Goal: Task Accomplishment & Management: Use online tool/utility

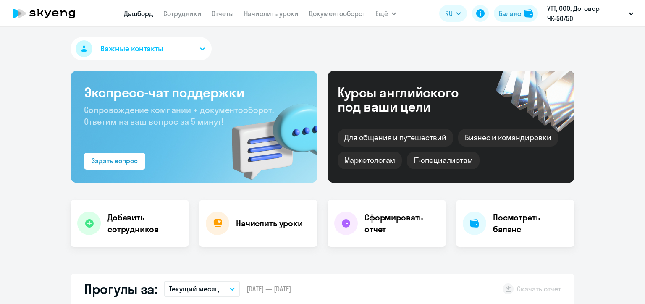
select select "30"
click at [183, 17] on link "Сотрудники" at bounding box center [182, 13] width 38 height 8
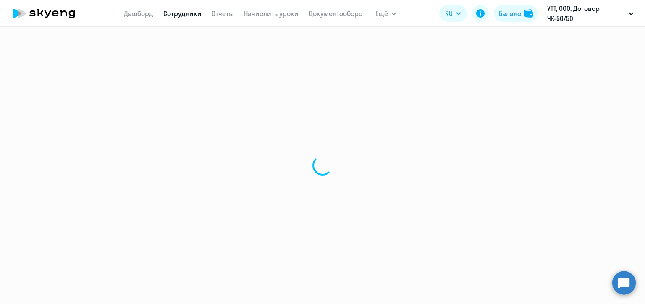
select select "30"
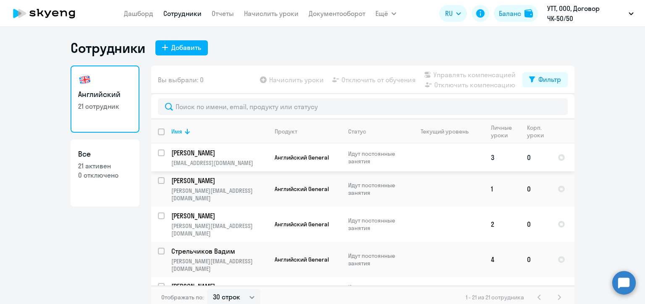
click at [160, 153] on input "select row 2775" at bounding box center [166, 157] width 17 height 17
checkbox input "true"
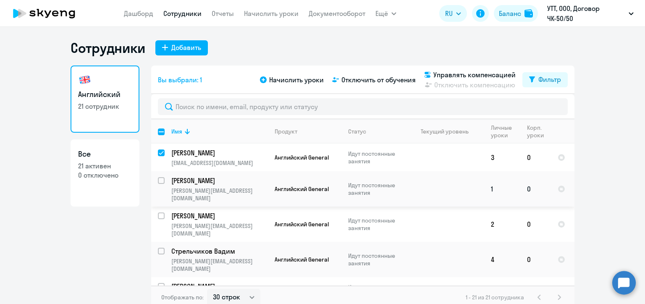
click at [160, 180] on input "select row 38522370" at bounding box center [166, 185] width 17 height 17
checkbox input "true"
click at [158, 212] on input "select row 39825622" at bounding box center [166, 220] width 17 height 17
checkbox input "true"
click at [158, 248] on input "select row 41024777" at bounding box center [166, 256] width 17 height 17
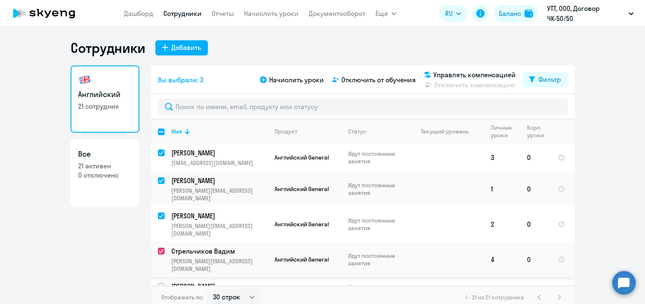
checkbox input "true"
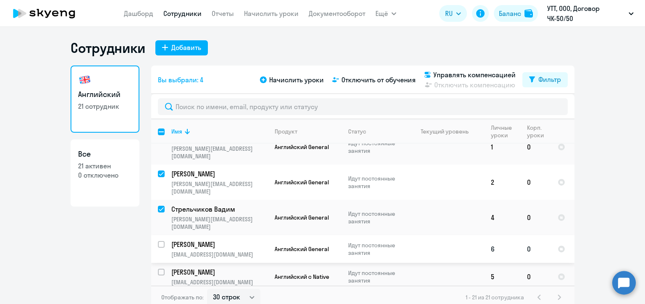
click at [158, 241] on input "select row 14963905" at bounding box center [166, 249] width 17 height 17
checkbox input "true"
click at [160, 269] on input "select row 41010566" at bounding box center [166, 277] width 17 height 17
checkbox input "true"
click at [158, 296] on input "select row 41010330" at bounding box center [166, 304] width 17 height 17
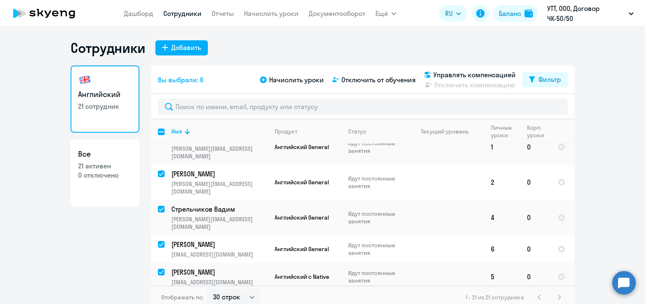
checkbox input "true"
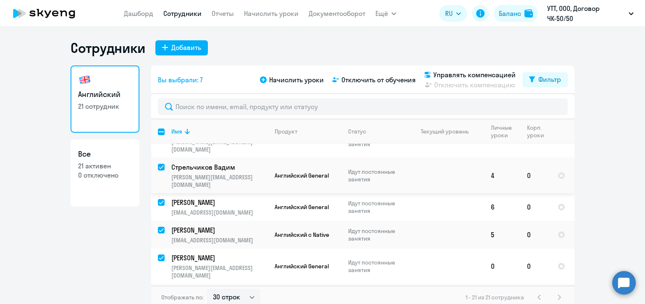
scroll to position [126, 0]
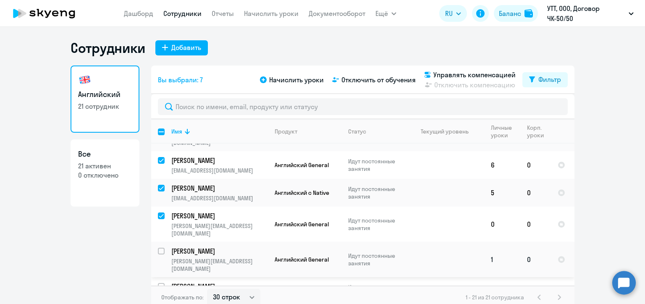
click at [158, 248] on input "select row 41024770" at bounding box center [166, 256] width 17 height 17
checkbox input "true"
click at [158, 283] on input "select row 38594312" at bounding box center [166, 291] width 17 height 17
checkbox input "true"
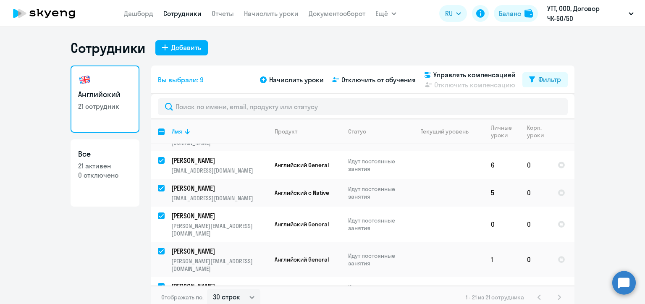
checkbox input "true"
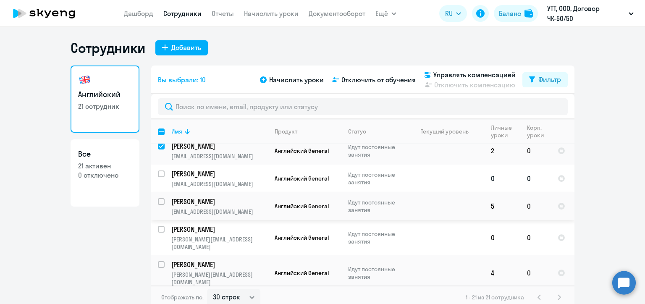
scroll to position [252, 0]
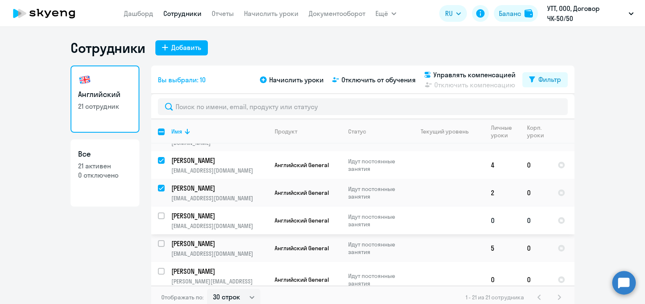
click at [158, 212] on input "select row 40996264" at bounding box center [166, 220] width 17 height 17
checkbox input "true"
click at [158, 233] on div at bounding box center [162, 243] width 20 height 20
checkbox input "true"
click at [158, 268] on input "select row 40996352" at bounding box center [166, 276] width 17 height 17
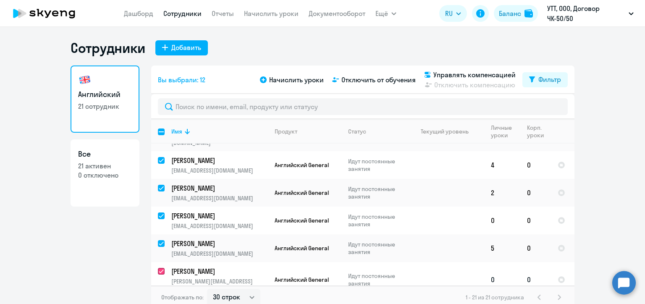
checkbox input "true"
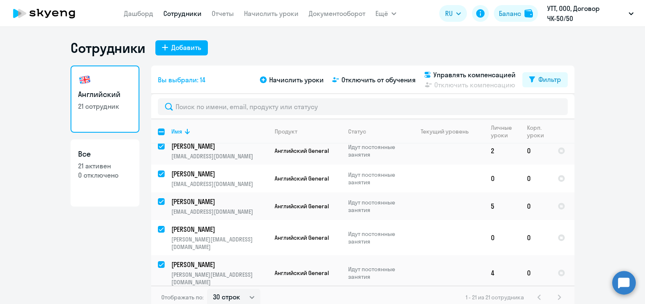
click at [158, 296] on input "select row 15156533" at bounding box center [166, 304] width 17 height 17
checkbox input "true"
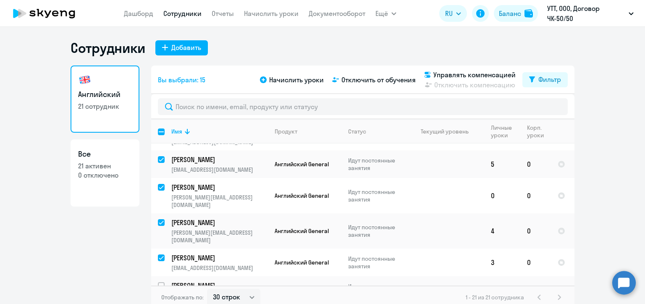
click at [158, 282] on input "select row 14306931" at bounding box center [166, 290] width 17 height 17
checkbox input "true"
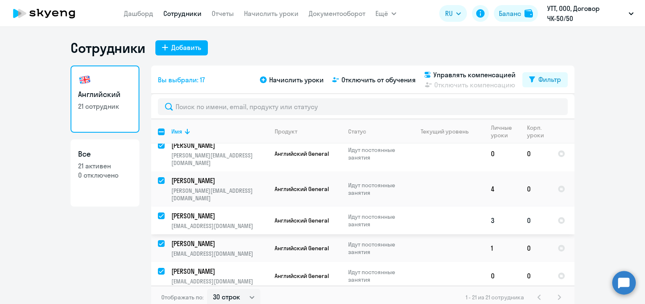
scroll to position [420, 0]
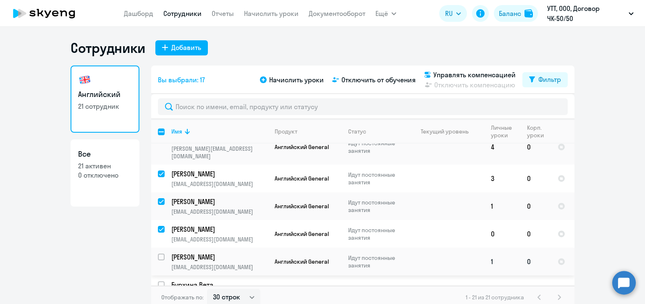
click at [160, 254] on input "select row 39766735" at bounding box center [166, 262] width 17 height 17
checkbox input "true"
click at [160, 281] on input "select row 41024617" at bounding box center [166, 289] width 17 height 17
checkbox input "true"
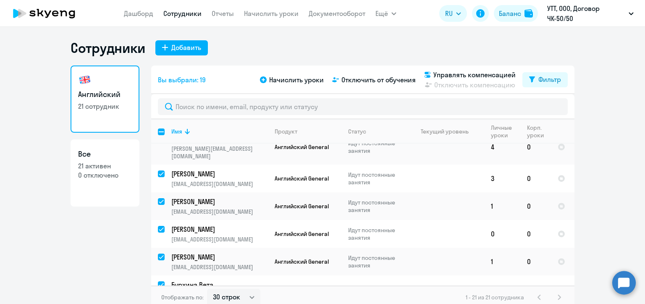
checkbox input "true"
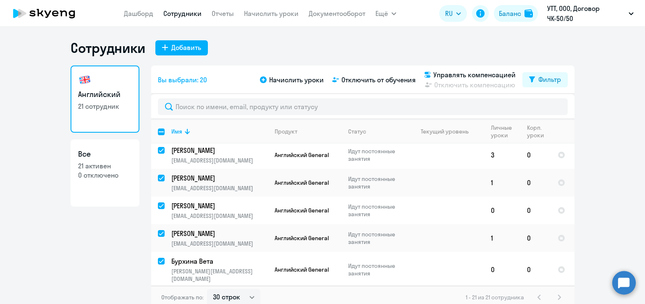
scroll to position [5, 0]
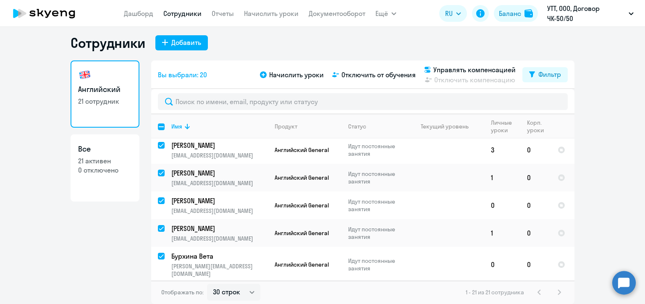
checkbox input "true"
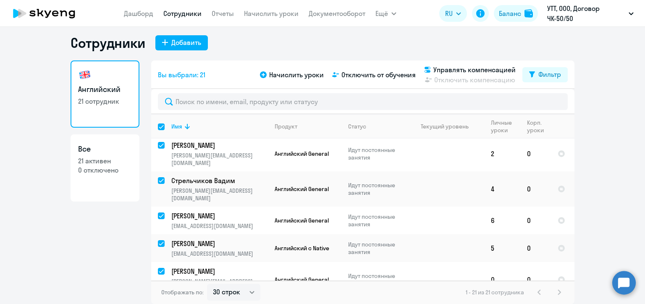
scroll to position [0, 0]
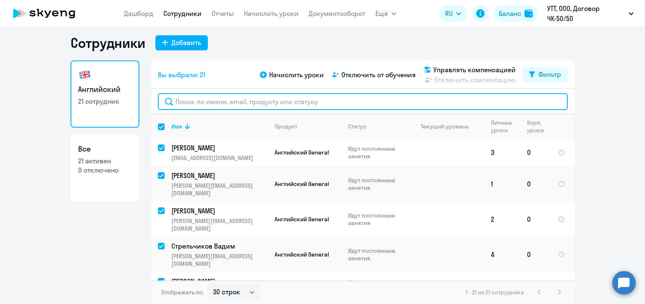
click at [190, 101] on input "text" at bounding box center [363, 101] width 410 height 17
paste input "Эрекаев"
type input "Эрекаев"
checkbox input "false"
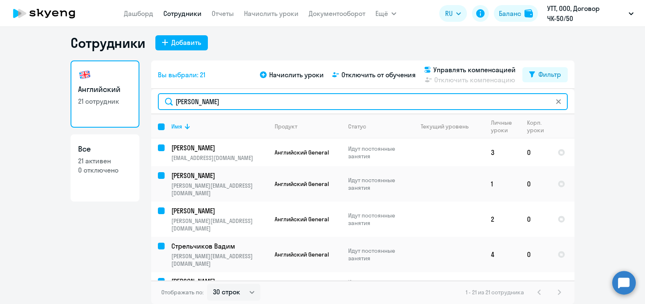
checkbox input "false"
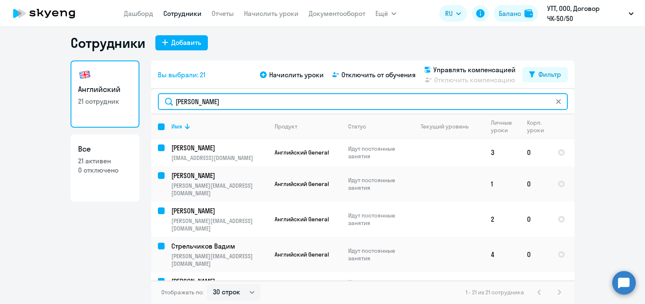
checkbox input "false"
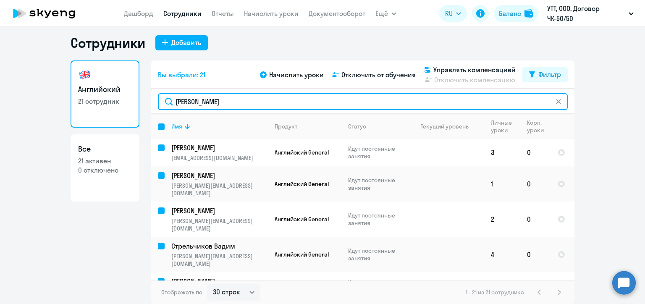
checkbox input "false"
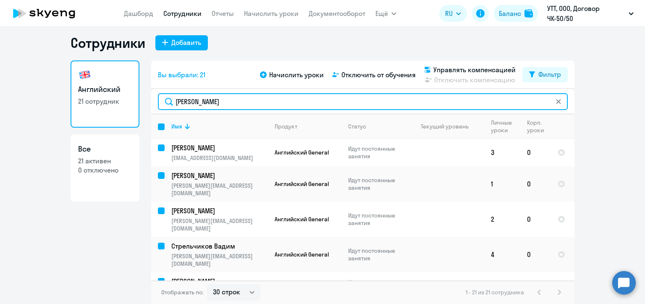
checkbox input "false"
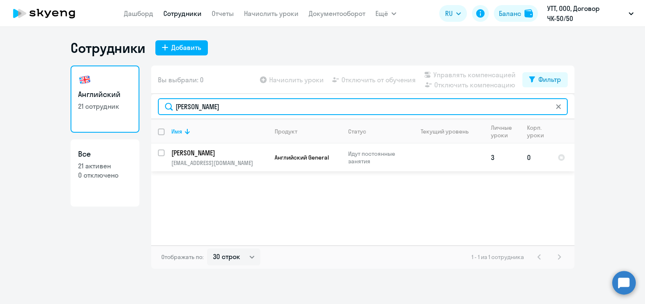
type input "Эрекаев"
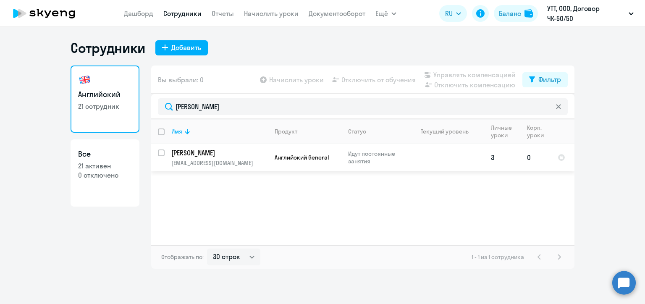
click at [158, 151] on input "select row 2775" at bounding box center [166, 157] width 17 height 17
checkbox input "true"
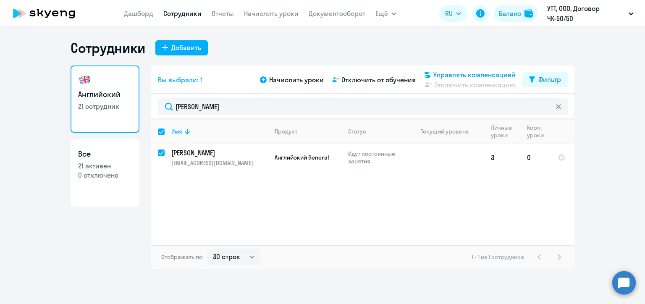
click at [438, 77] on span "Управлять компенсацией" at bounding box center [474, 75] width 82 height 10
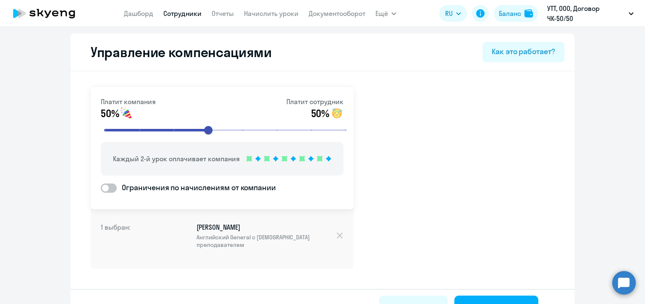
scroll to position [22, 0]
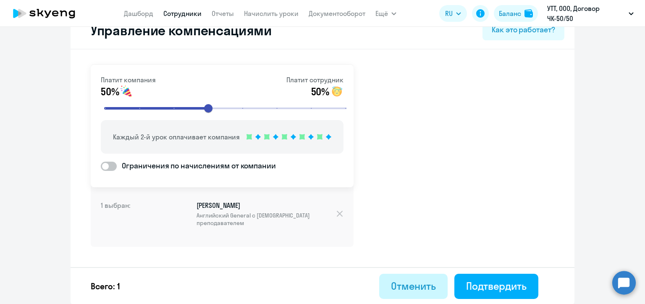
click at [416, 281] on div "Отменить" at bounding box center [413, 285] width 45 height 13
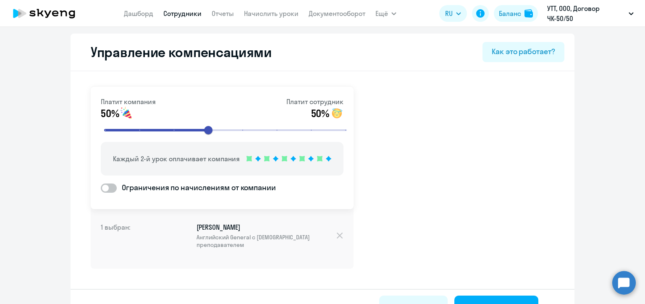
select select "30"
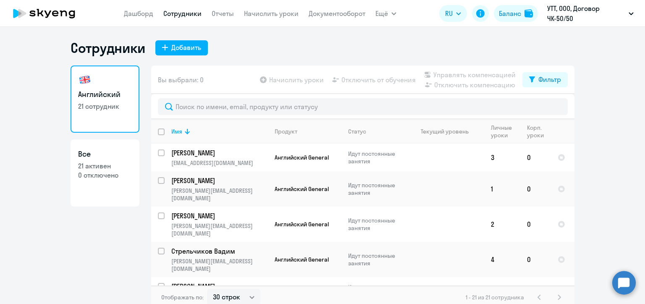
click at [159, 134] on input "deselect all" at bounding box center [166, 136] width 17 height 17
checkbox input "true"
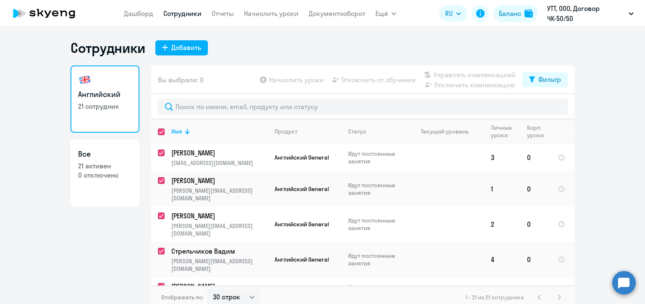
checkbox input "true"
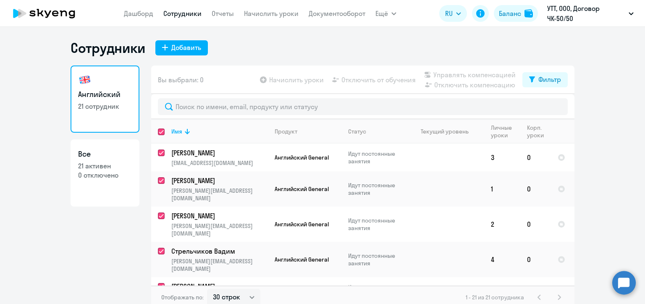
checkbox input "true"
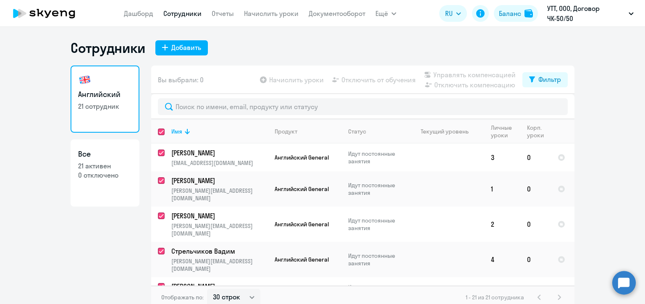
checkbox input "true"
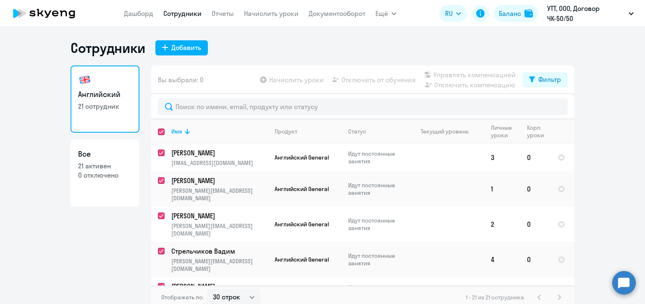
checkbox input "true"
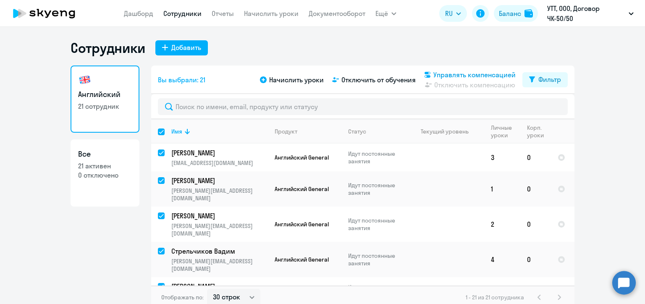
click at [442, 72] on span "Управлять компенсацией" at bounding box center [474, 75] width 82 height 10
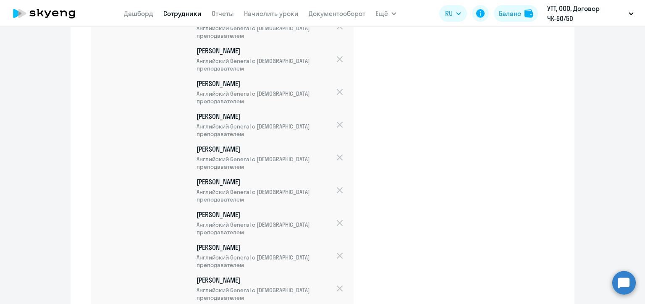
scroll to position [677, 0]
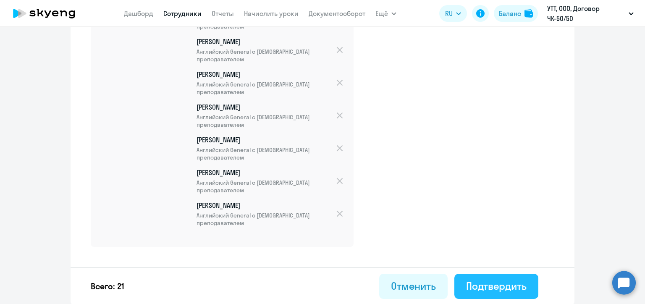
click at [487, 285] on div "Подтвердить" at bounding box center [496, 285] width 60 height 13
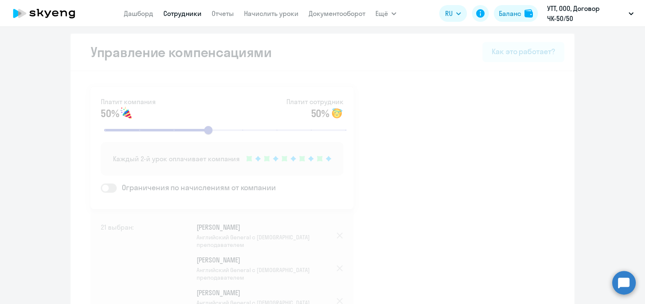
select select "30"
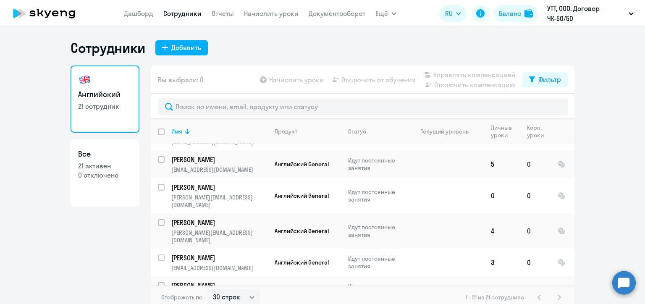
scroll to position [443, 0]
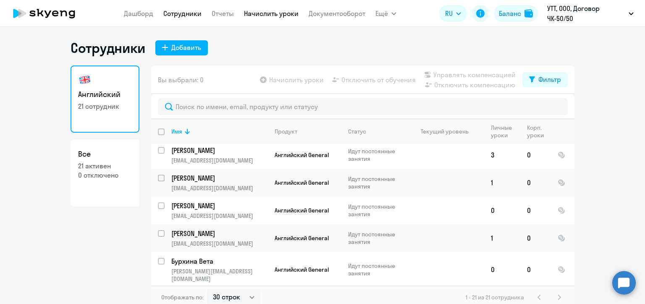
click at [280, 16] on link "Начислить уроки" at bounding box center [271, 13] width 55 height 8
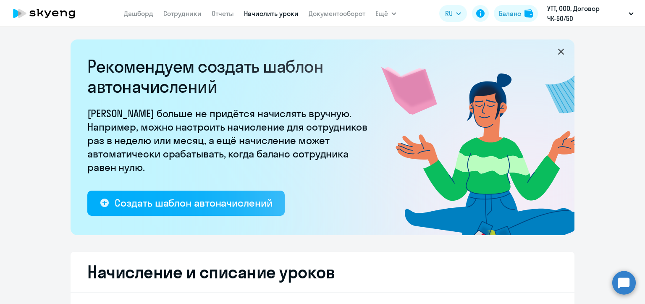
select select "10"
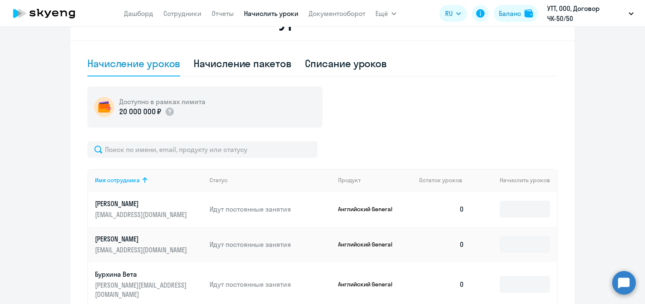
scroll to position [294, 0]
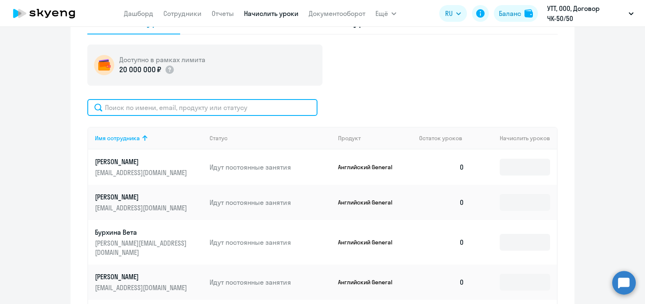
click at [186, 104] on input "text" at bounding box center [202, 107] width 230 height 17
paste input "Эрекаев"
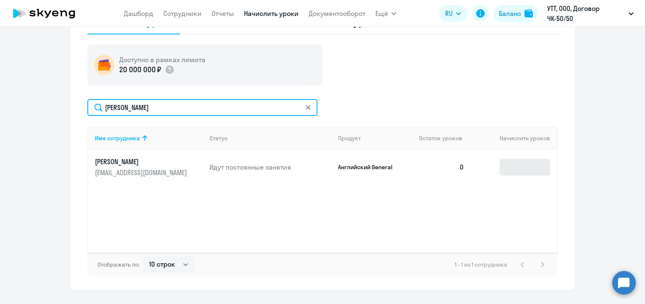
type input "Эрекаев"
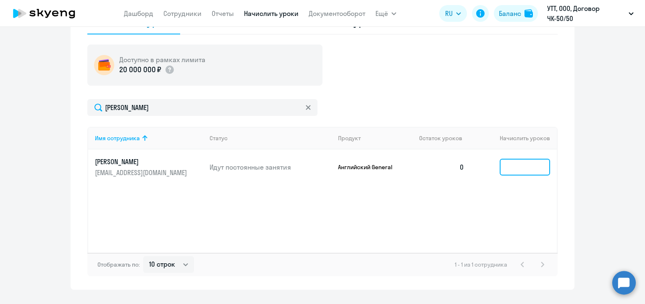
click at [508, 166] on input at bounding box center [525, 167] width 50 height 17
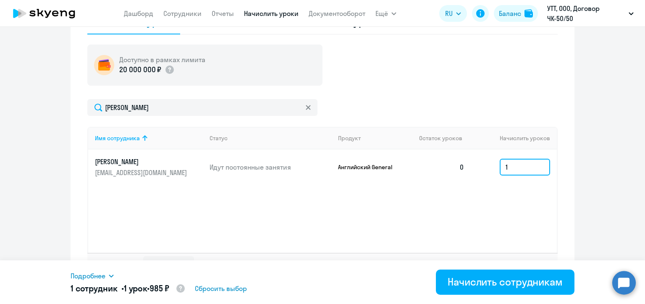
type input "1"
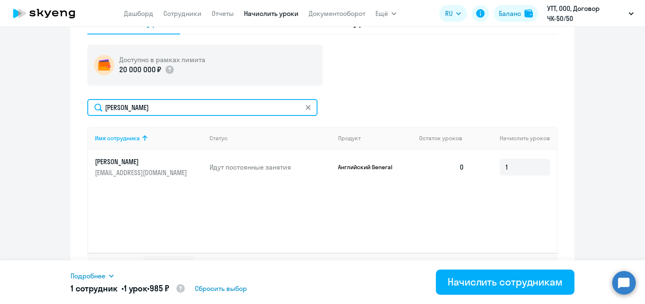
click at [128, 109] on input "Эрекаев" at bounding box center [202, 107] width 230 height 17
paste input "омарова"
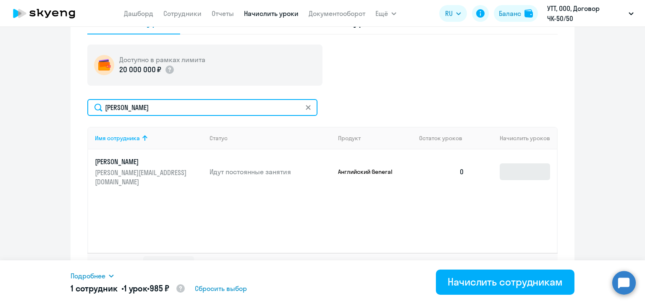
type input "Комарова"
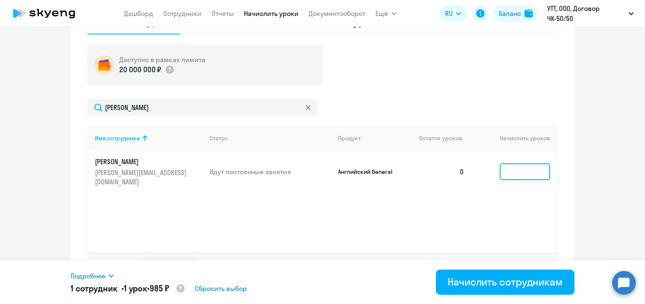
click at [505, 170] on input at bounding box center [525, 171] width 50 height 17
type input "1"
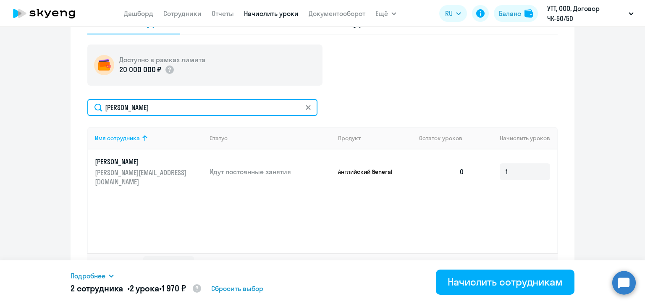
click at [133, 107] on input "Комарова" at bounding box center [202, 107] width 230 height 17
paste input "азаре"
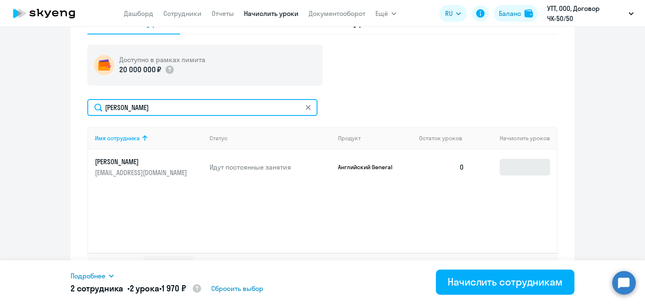
type input "Лазарева"
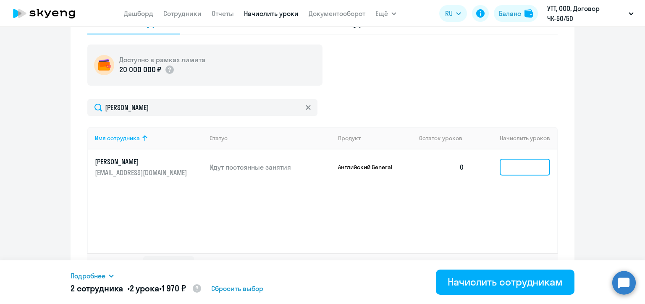
click at [508, 166] on input at bounding box center [525, 167] width 50 height 17
type input "1"
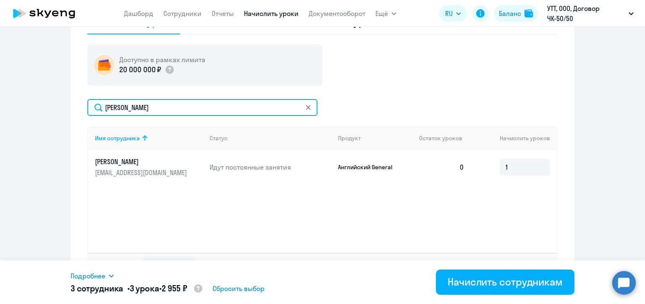
click at [131, 107] on input "Лазарева" at bounding box center [202, 107] width 230 height 17
paste input "ихал"
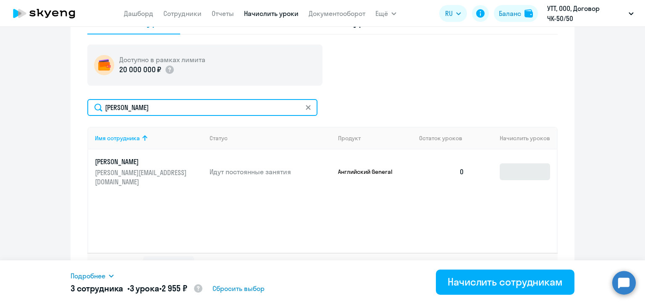
type input "Шихалева"
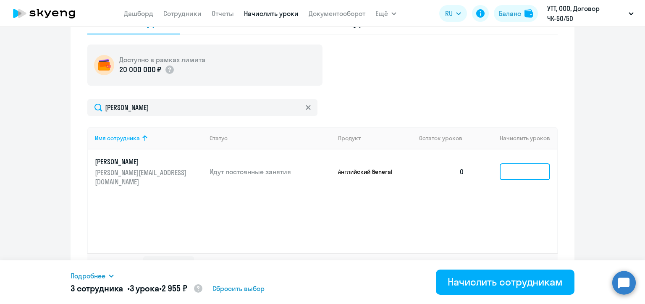
click at [511, 171] on input at bounding box center [525, 171] width 50 height 17
type input "1"
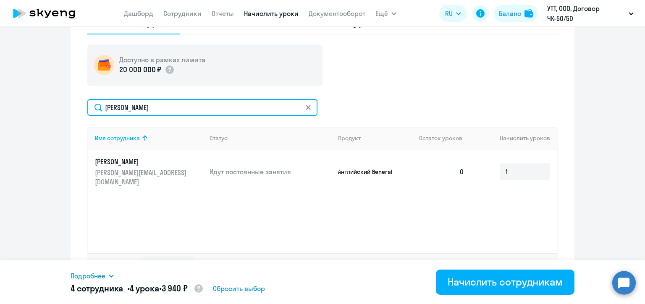
click at [110, 107] on input "Шихалева" at bounding box center [202, 107] width 230 height 17
paste input "рач"
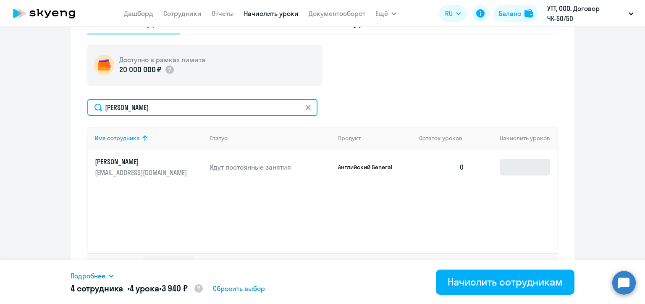
type input "Грачева"
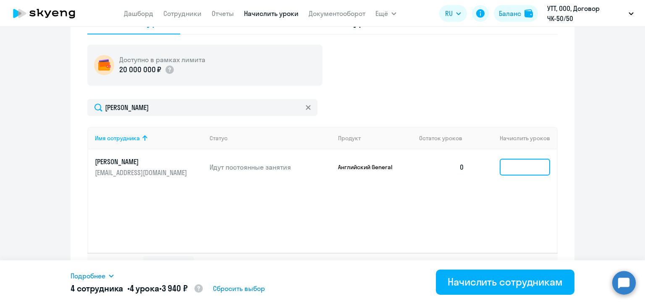
click at [514, 169] on input at bounding box center [525, 167] width 50 height 17
type input "1"
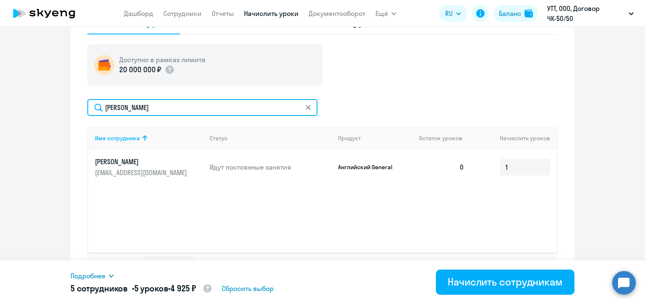
click at [118, 109] on input "Грачева" at bounding box center [202, 107] width 230 height 17
paste input "ажено"
type input "Баженова"
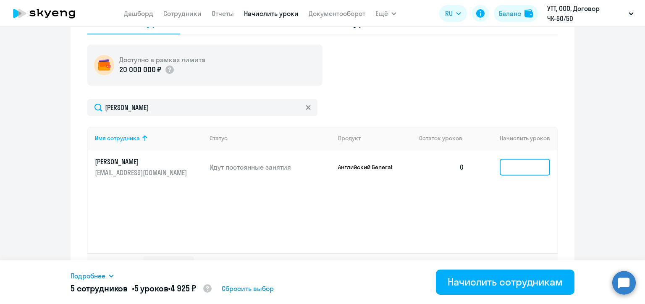
click at [507, 170] on input at bounding box center [525, 167] width 50 height 17
type input "1"
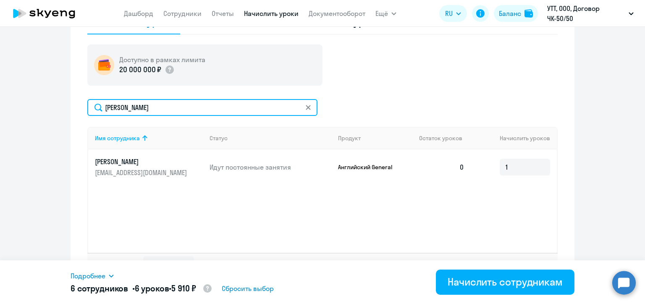
click at [108, 106] on input "Баженова" at bounding box center [202, 107] width 230 height 17
paste input "ебедев"
type input "Лебедев"
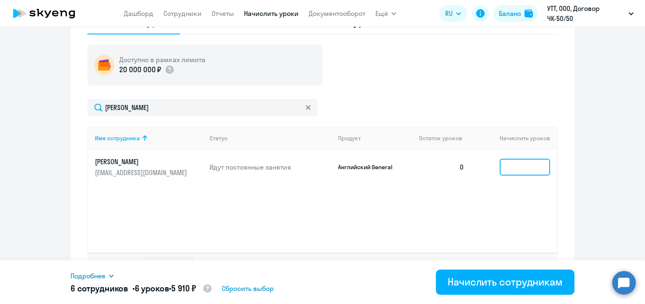
click at [510, 170] on input at bounding box center [525, 167] width 50 height 17
type input "1"
click at [363, 212] on div "Имя сотрудника Статус Продукт Остаток уроков Начислить уроков Лебедев Степан st…" at bounding box center [322, 190] width 470 height 126
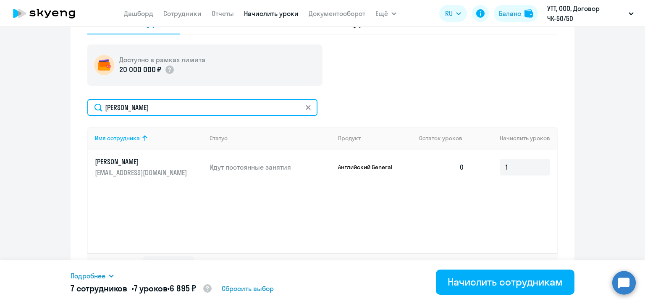
click at [128, 108] on input "Лебедев" at bounding box center [202, 107] width 230 height 17
paste input "угунова"
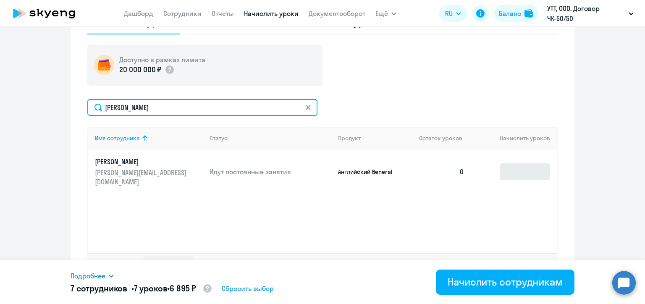
type input "Чугунова"
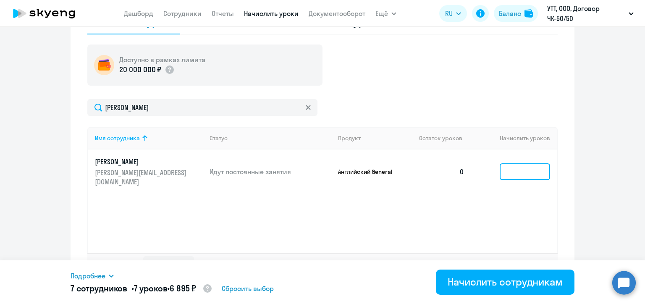
click at [505, 170] on input at bounding box center [525, 171] width 50 height 17
type input "1"
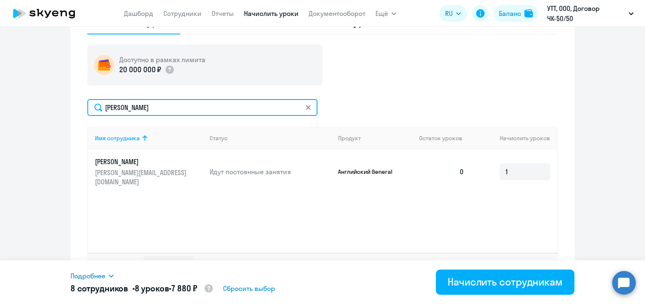
click at [115, 104] on input "Чугунова" at bounding box center [202, 107] width 230 height 17
paste input "урхин"
type input "Бурхина"
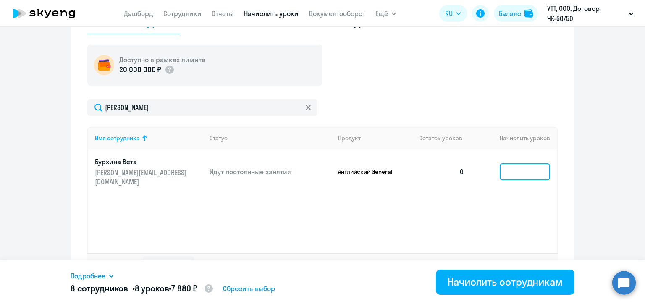
click at [517, 168] on input at bounding box center [525, 171] width 50 height 17
type input "1"
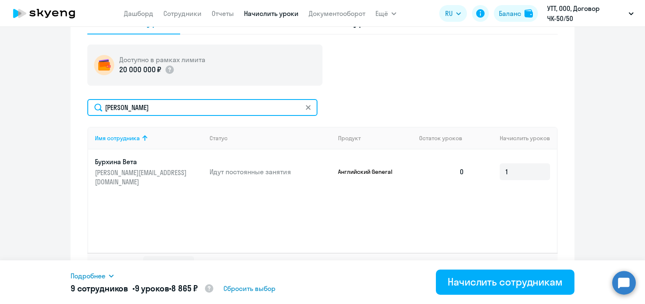
click at [116, 107] on input "Бурхина" at bounding box center [202, 107] width 230 height 17
paste input "трельчиков"
type input "Стрельчиков"
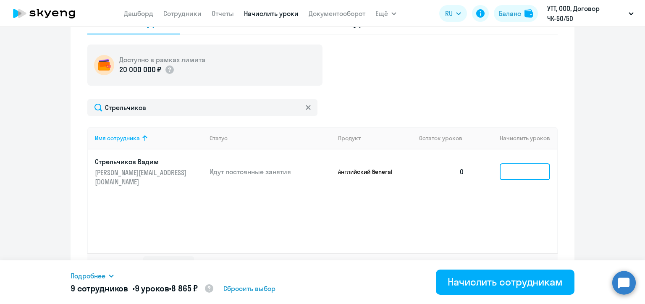
click at [508, 166] on input at bounding box center [525, 171] width 50 height 17
type input "1"
click at [594, 211] on ng-component "Рекомендуем создать шаблон автоначислений Уроки больше не придётся начислять вр…" at bounding box center [322, 18] width 645 height 544
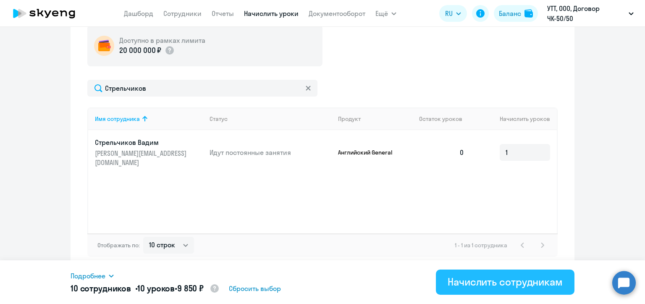
click at [525, 283] on div "Начислить сотрудникам" at bounding box center [505, 281] width 115 height 13
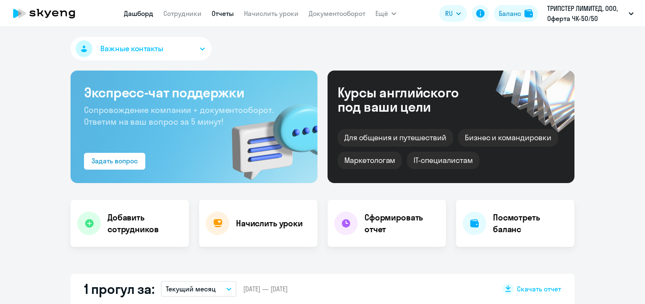
select select "30"
click at [173, 13] on link "Сотрудники" at bounding box center [182, 13] width 38 height 8
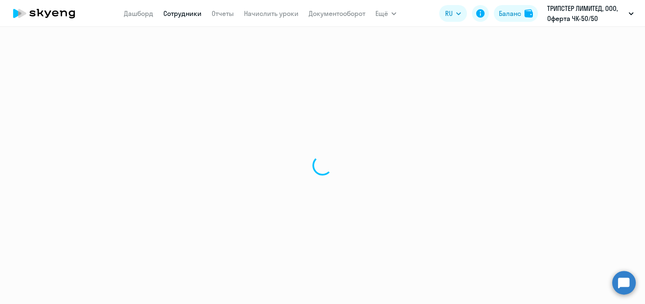
select select "30"
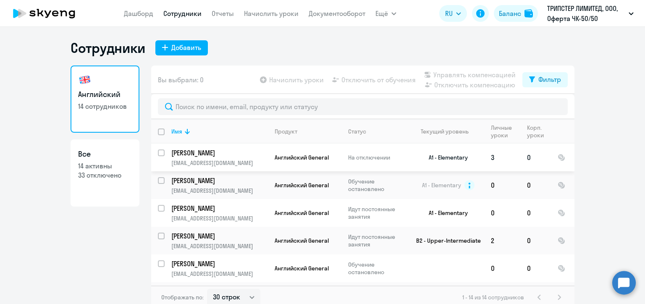
click at [159, 154] on input "select row 40995789" at bounding box center [166, 157] width 17 height 17
checkbox input "true"
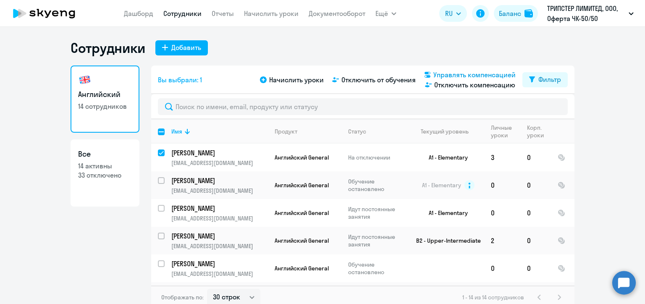
click at [434, 75] on span "Управлять компенсацией" at bounding box center [474, 75] width 82 height 10
